Goal: Navigation & Orientation: Find specific page/section

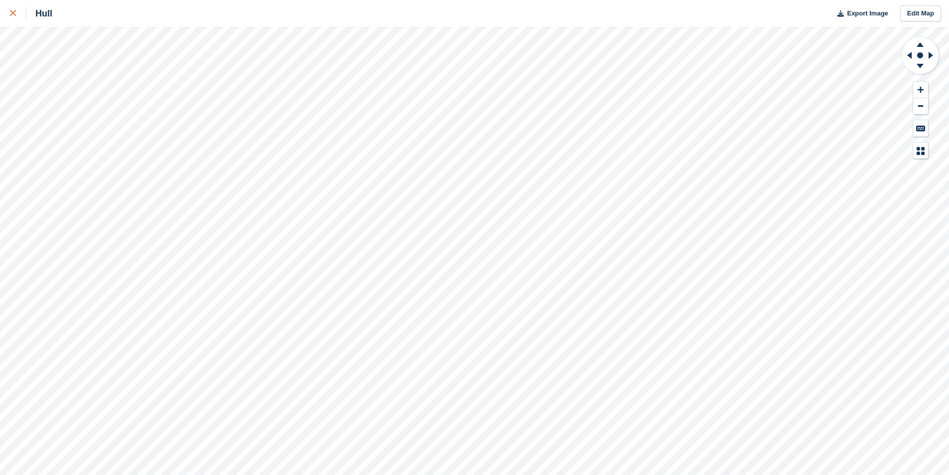
click at [13, 17] on div at bounding box center [18, 13] width 16 height 12
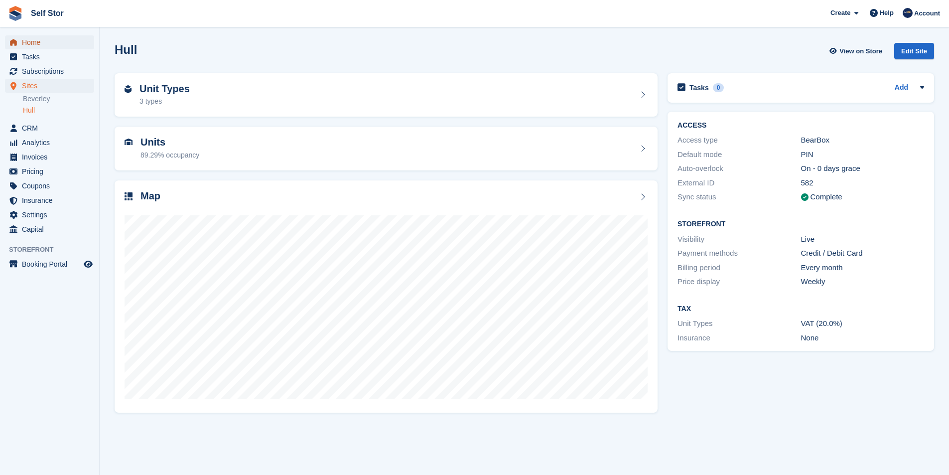
click at [47, 45] on span "Home" at bounding box center [52, 42] width 60 height 14
